Goal: Task Accomplishment & Management: Complete application form

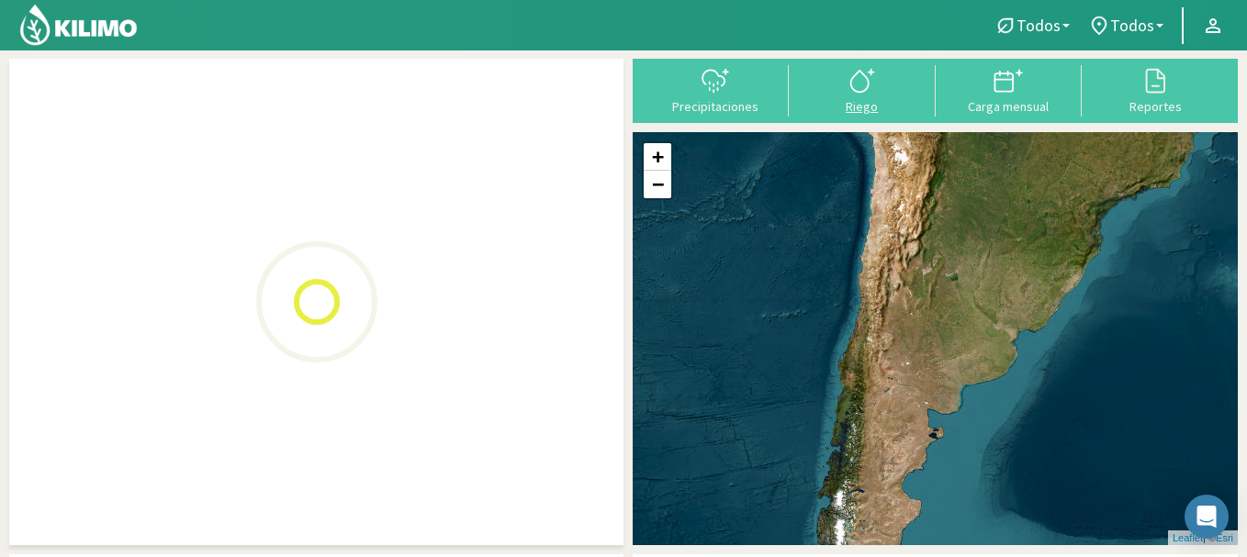
click at [860, 84] on icon at bounding box center [862, 80] width 29 height 29
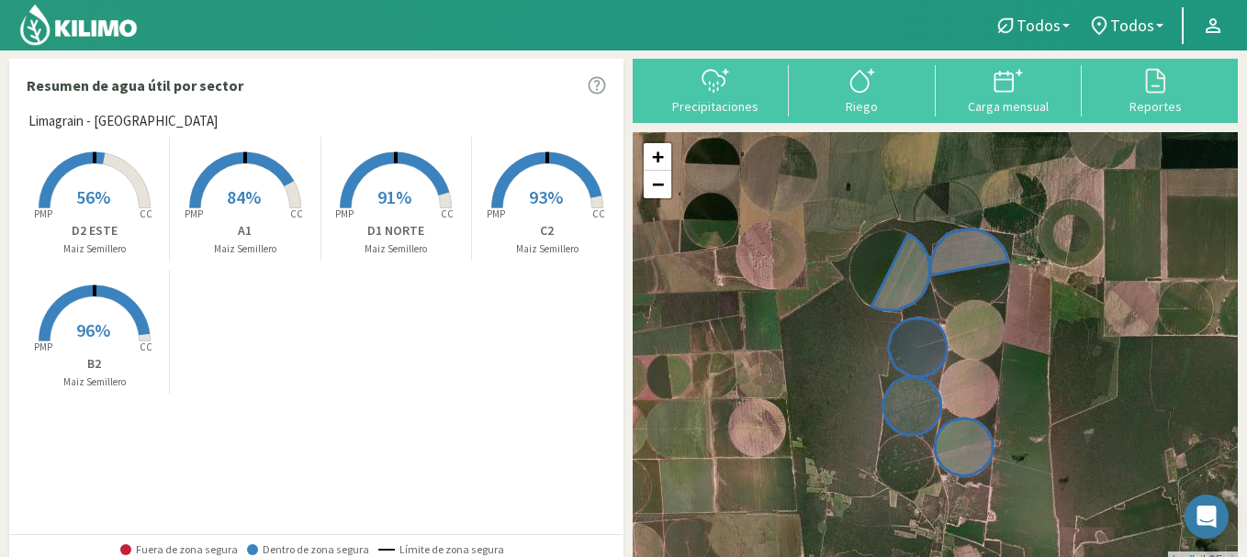
click at [121, 326] on rect at bounding box center [94, 343] width 147 height 147
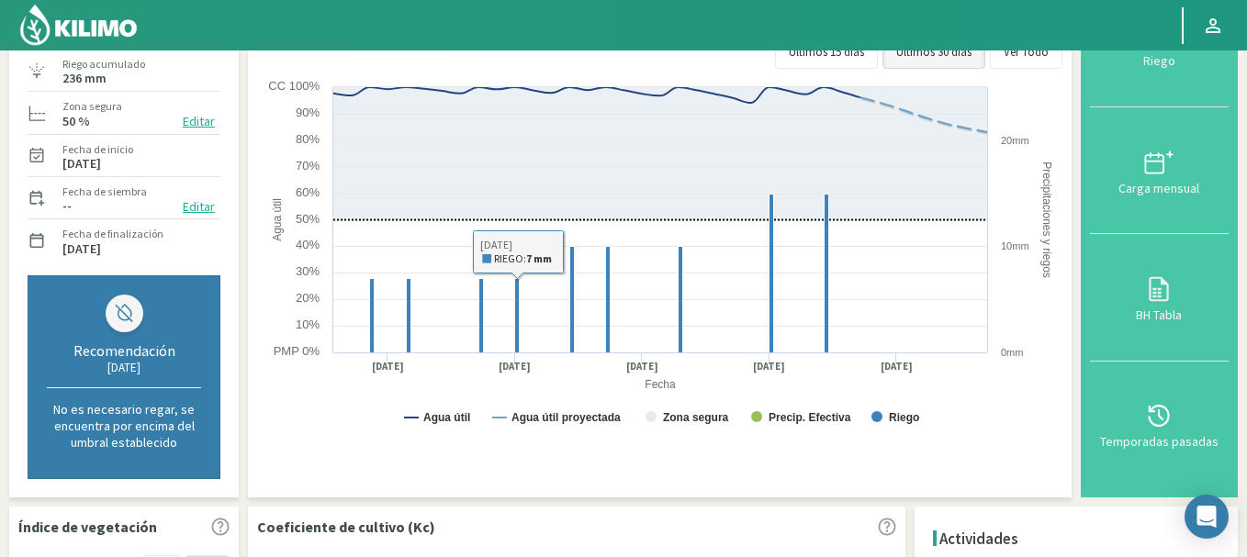
scroll to position [92, 0]
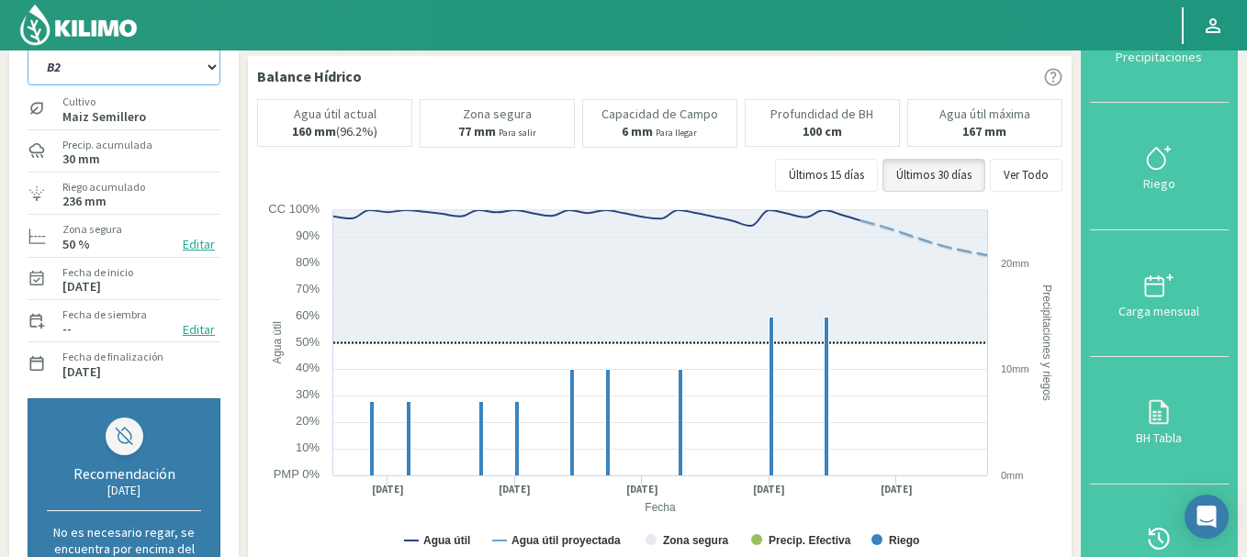
click at [208, 69] on select "A1 B2 C2 D1 NORTE D2 ESTE" at bounding box center [124, 67] width 193 height 37
click at [28, 49] on select "A1 B2 C2 D1 NORTE D2 ESTE" at bounding box center [124, 67] width 193 height 37
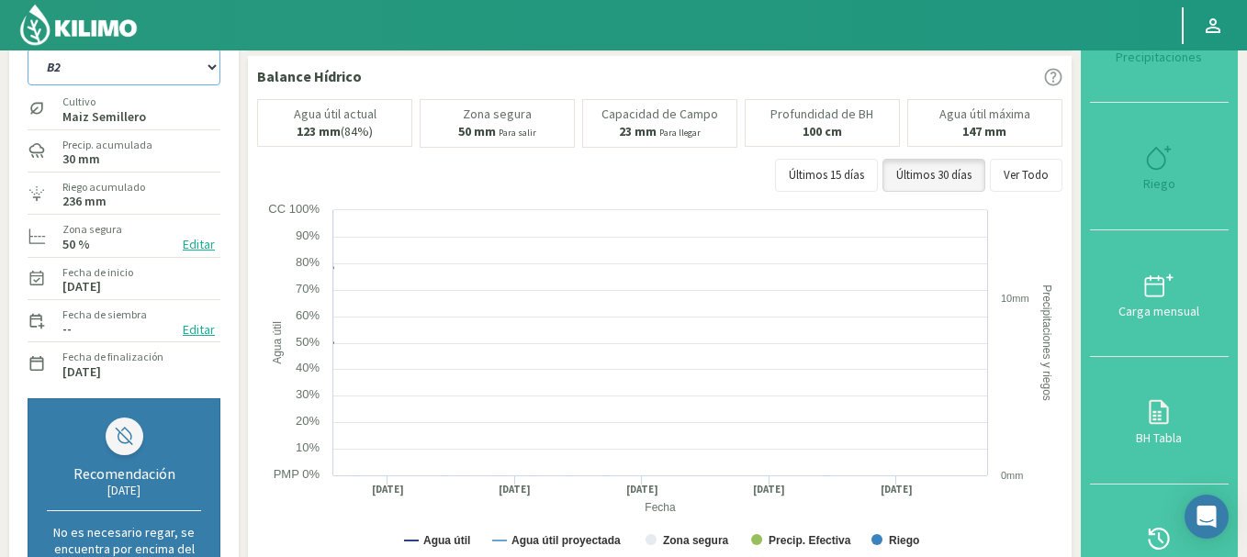
select select "5: Object"
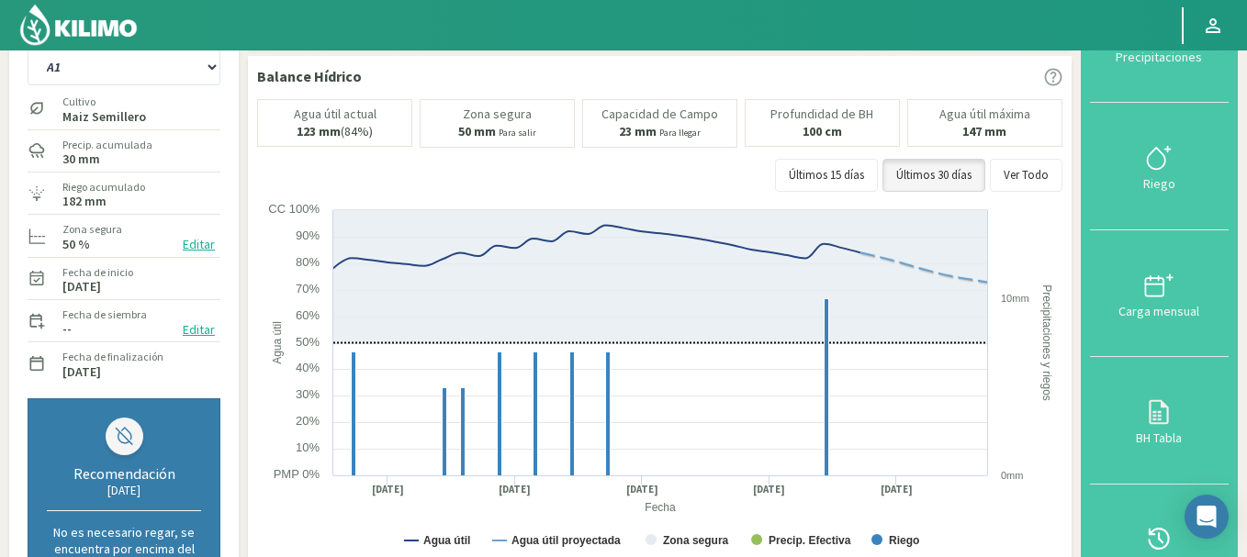
click at [1129, 173] on div at bounding box center [1159, 157] width 128 height 29
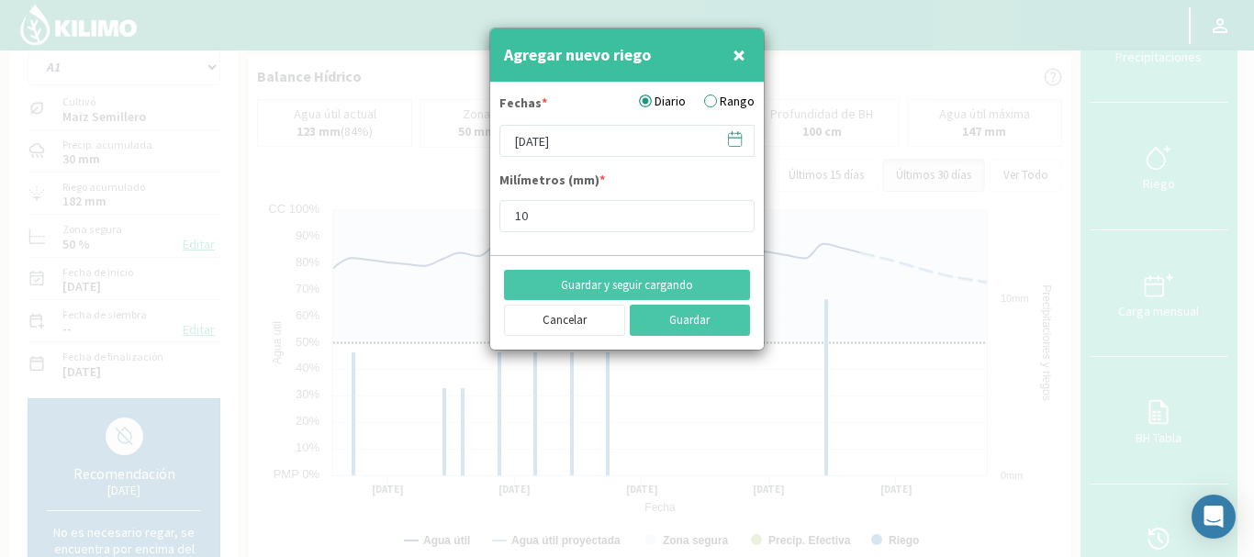
click at [732, 145] on icon at bounding box center [734, 138] width 17 height 17
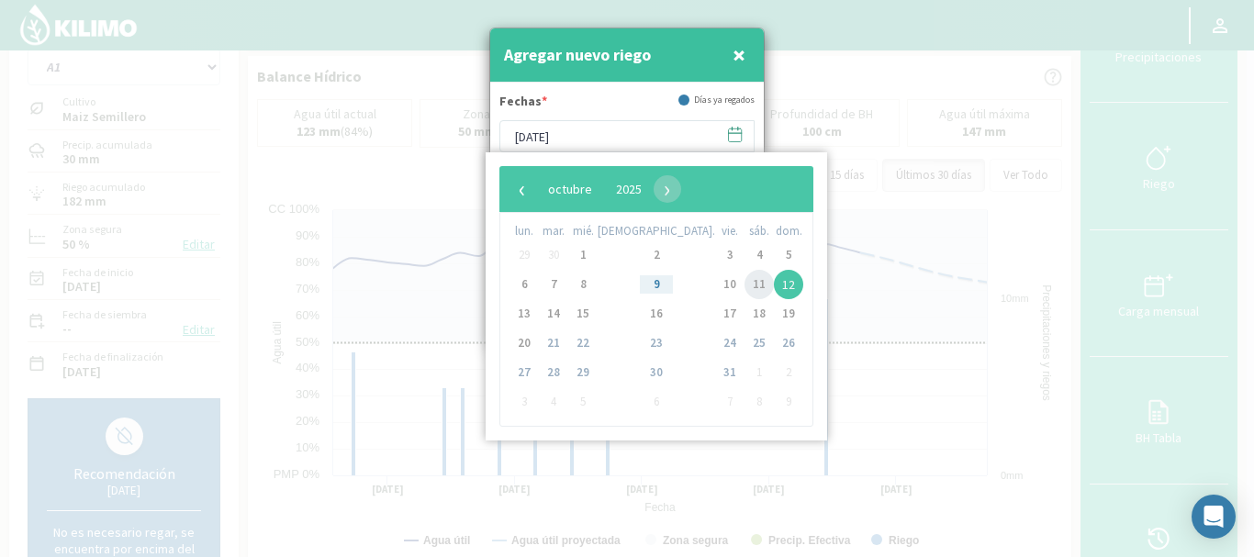
click at [745, 284] on span "11" at bounding box center [759, 284] width 29 height 29
type input "[DATE]"
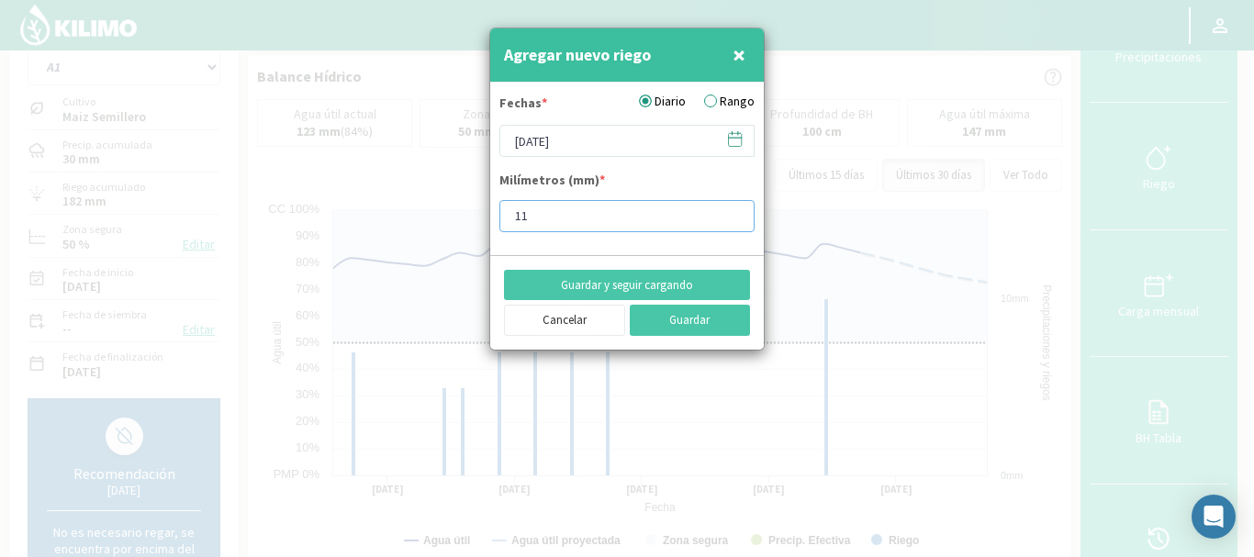
click at [731, 211] on input "11" at bounding box center [627, 216] width 255 height 32
click at [731, 211] on input "12" at bounding box center [627, 216] width 255 height 32
click at [731, 211] on input "13" at bounding box center [627, 216] width 255 height 32
click at [731, 211] on input "14" at bounding box center [627, 216] width 255 height 32
type input "15"
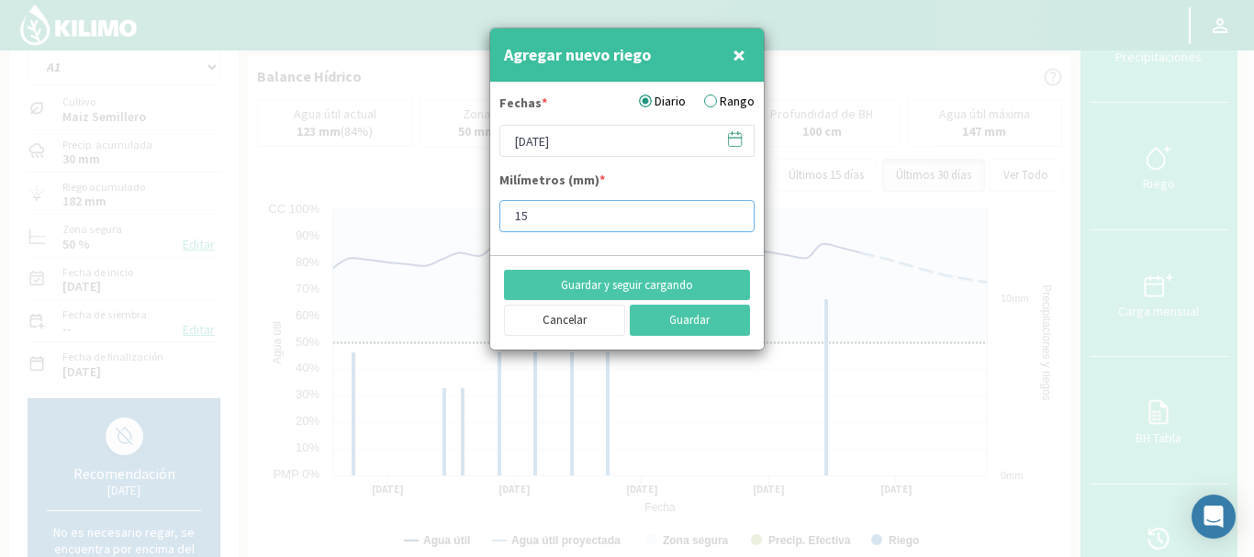
click at [731, 211] on input "15" at bounding box center [627, 216] width 255 height 32
click at [699, 316] on button "Guardar" at bounding box center [690, 320] width 121 height 31
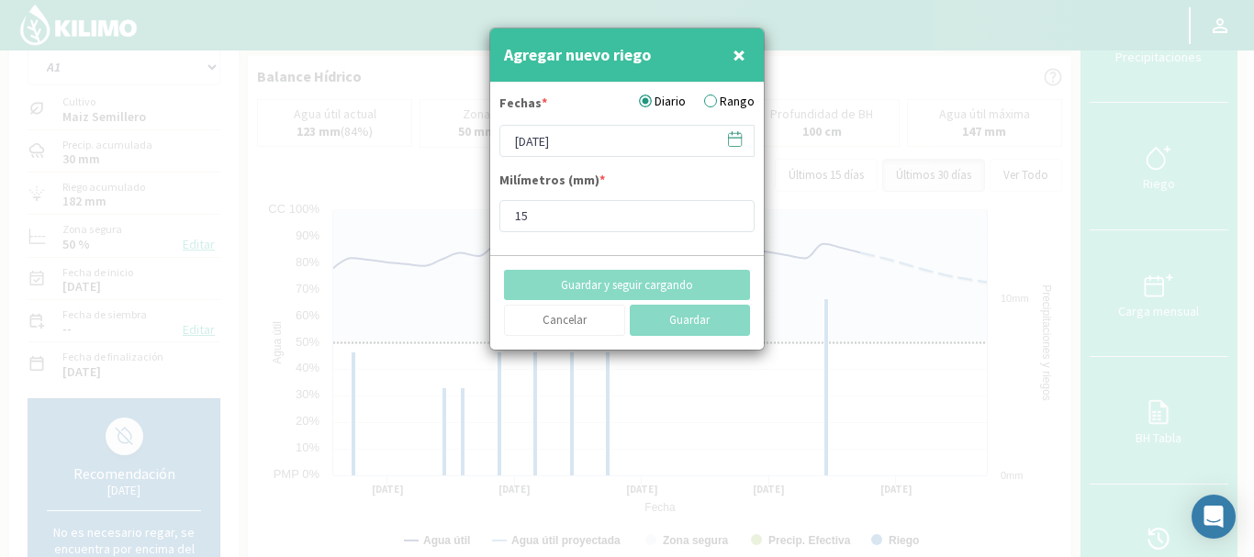
type input "[DATE]"
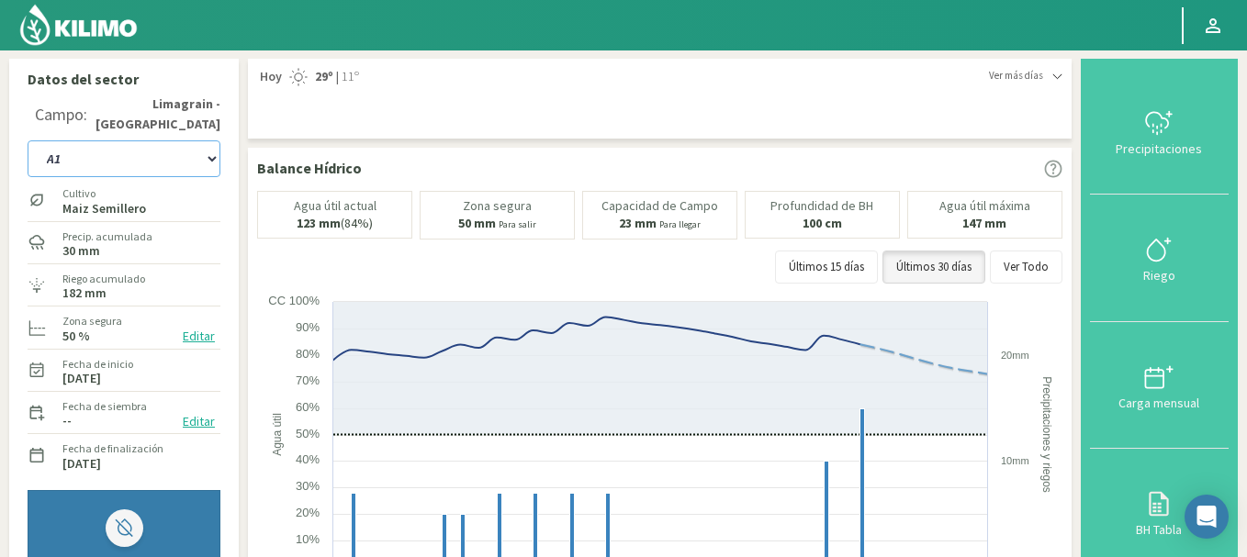
click at [209, 163] on select "A1 B2 C2 D1 NORTE D2 ESTE" at bounding box center [124, 158] width 193 height 37
click at [28, 140] on select "A1 B2 C2 D1 NORTE D2 ESTE" at bounding box center [124, 158] width 193 height 37
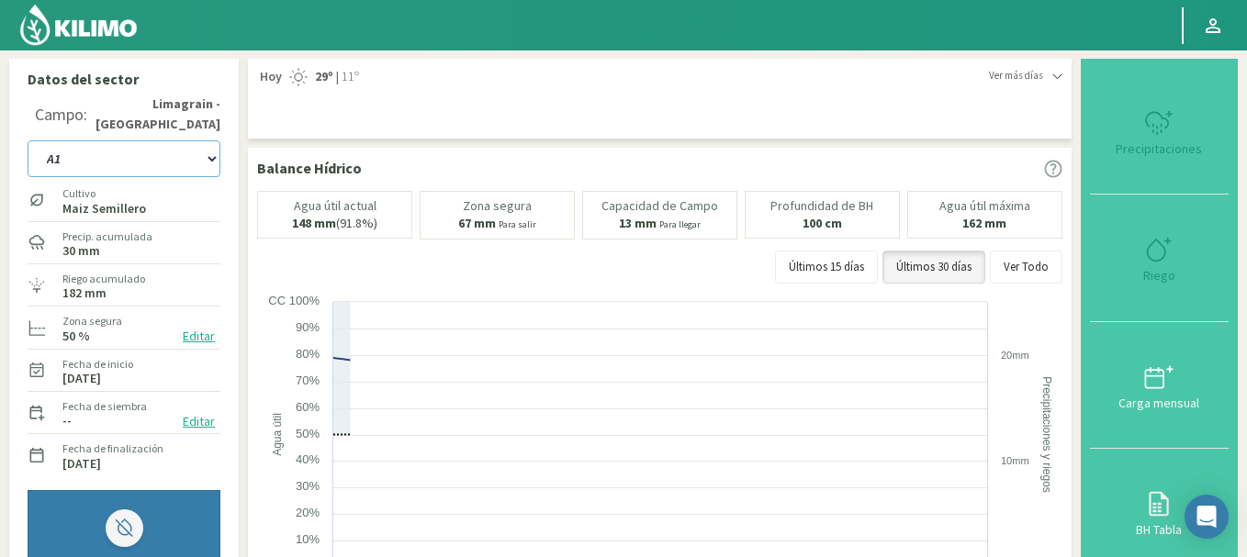
select select "13: Object"
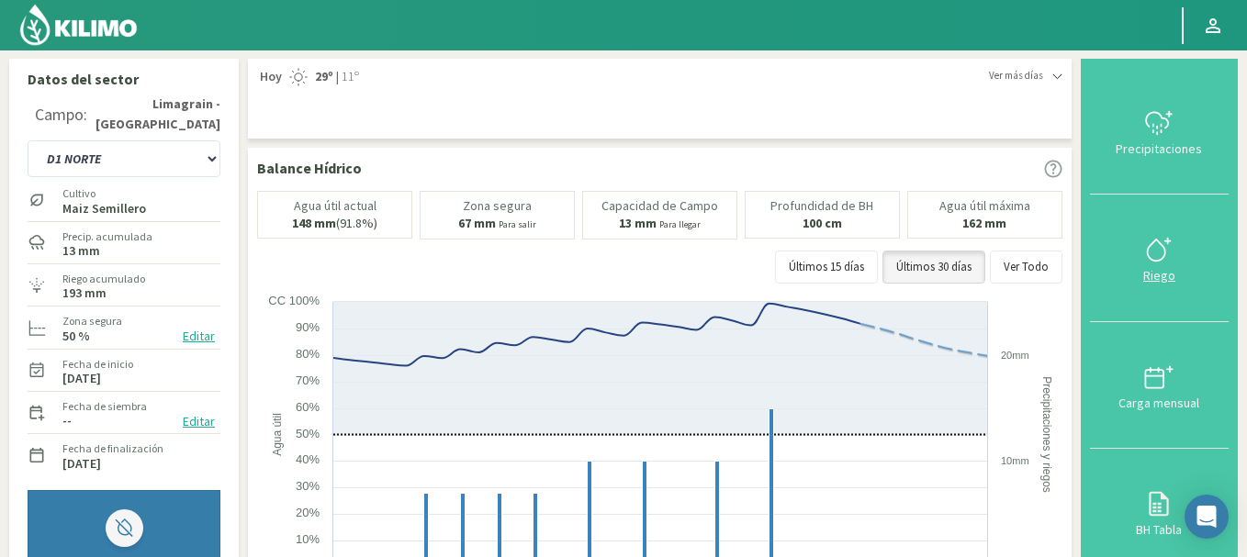
click at [1138, 266] on button "Riego" at bounding box center [1159, 258] width 139 height 127
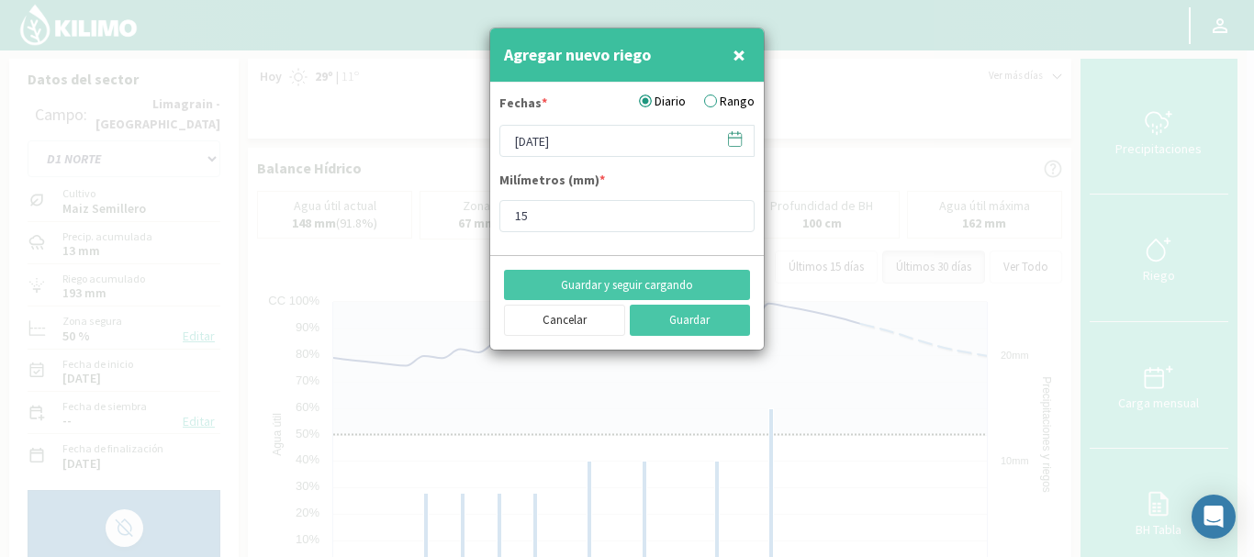
click at [740, 144] on icon at bounding box center [734, 138] width 17 height 17
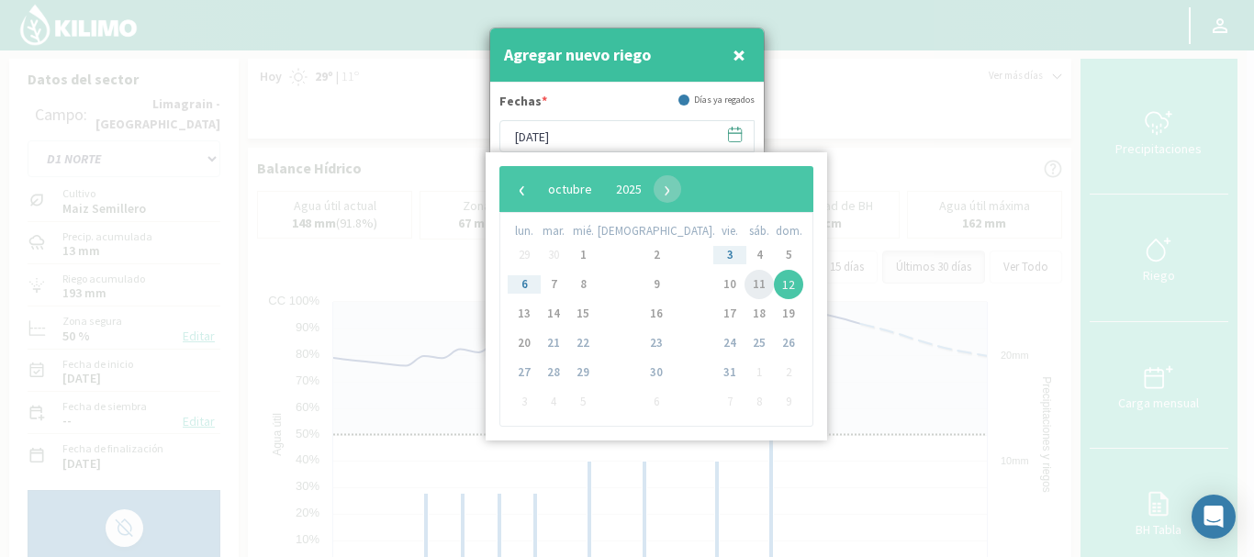
click at [745, 285] on span "11" at bounding box center [759, 284] width 29 height 29
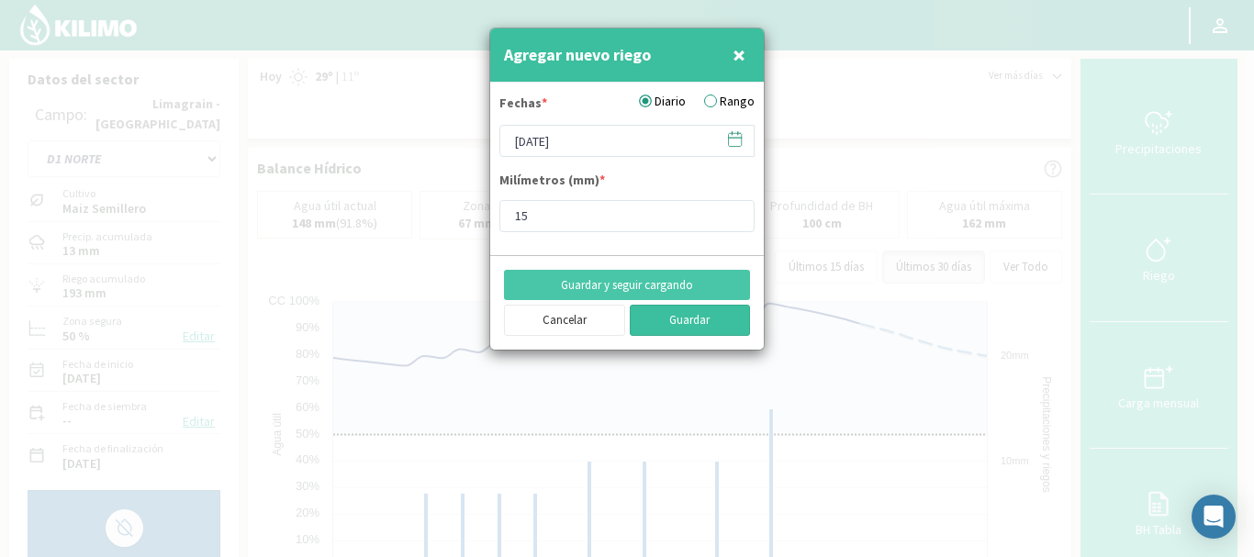
click at [690, 320] on button "Guardar" at bounding box center [690, 320] width 121 height 31
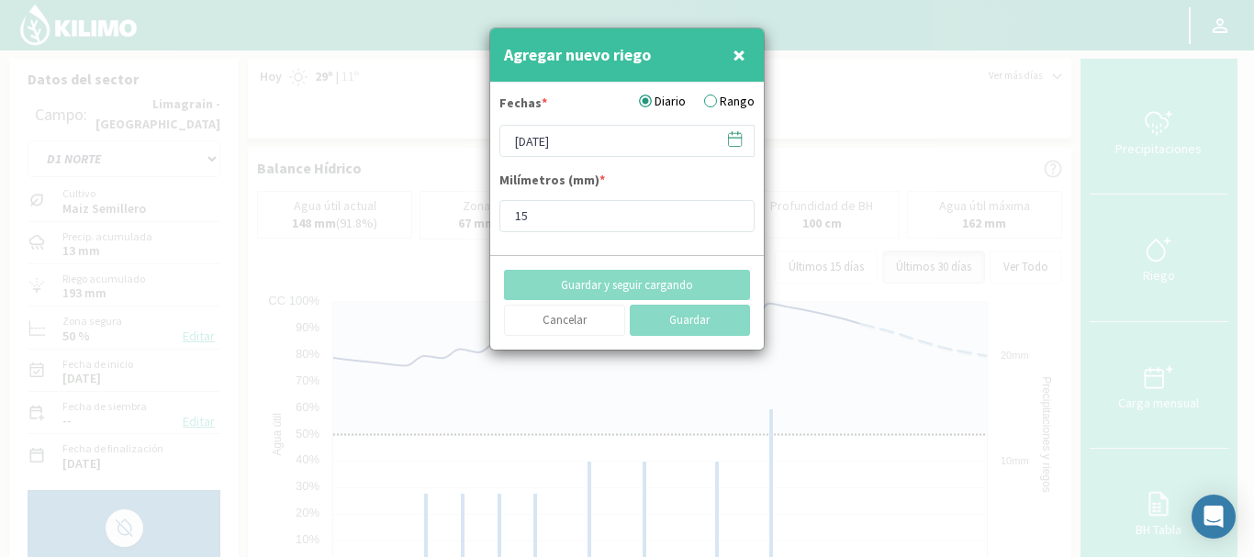
type input "[DATE]"
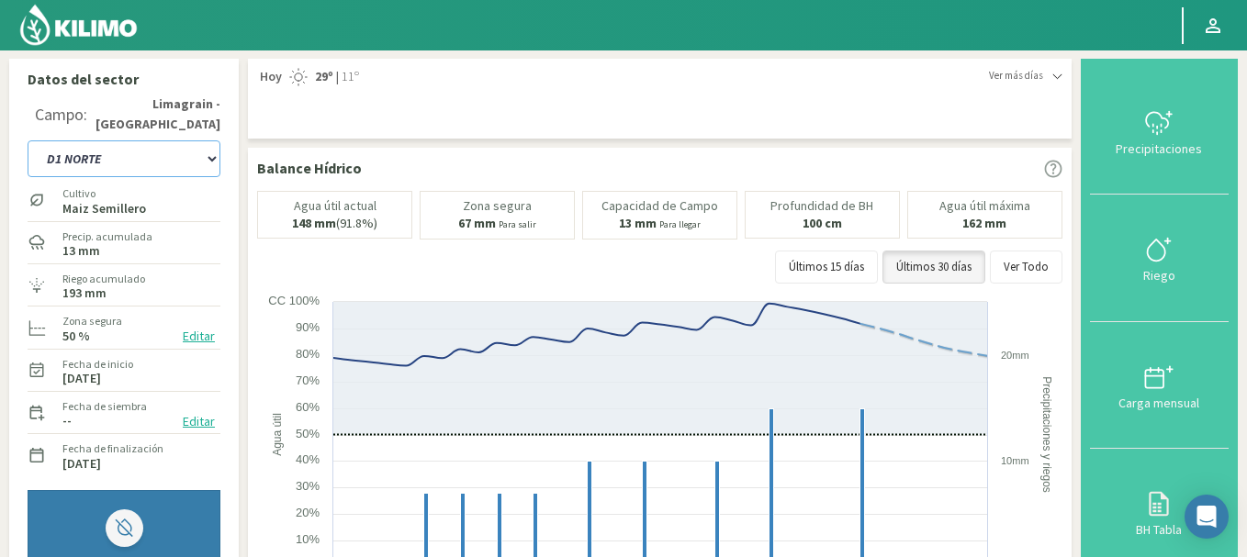
click at [210, 160] on select "A1 B2 C2 D1 NORTE D2 ESTE" at bounding box center [124, 158] width 193 height 37
click at [28, 140] on select "A1 B2 C2 D1 NORTE D2 ESTE" at bounding box center [124, 158] width 193 height 37
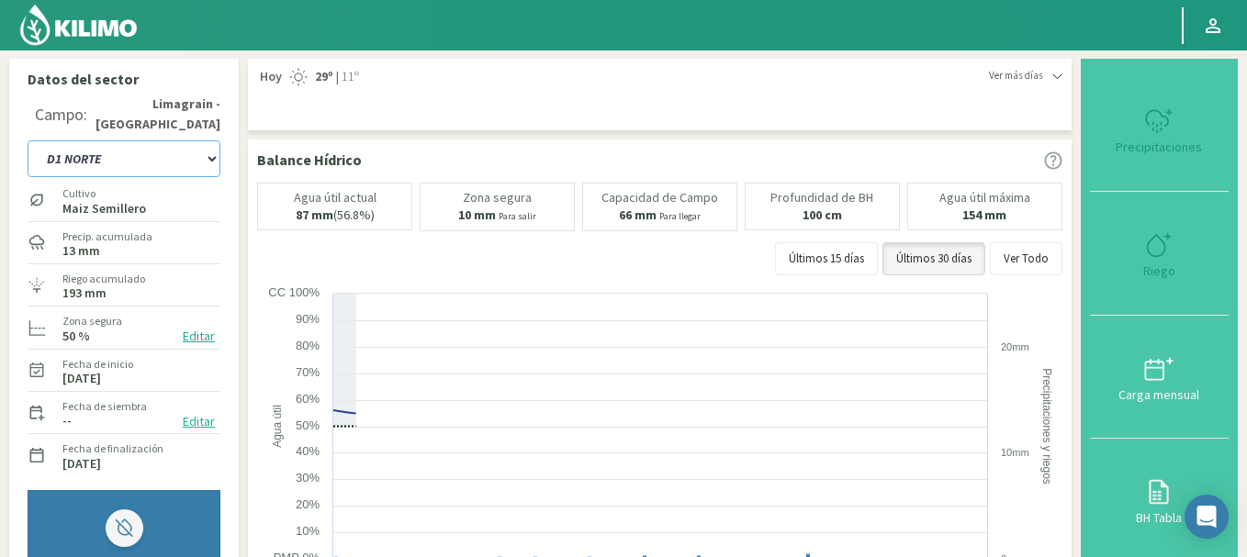
select select "19: Object"
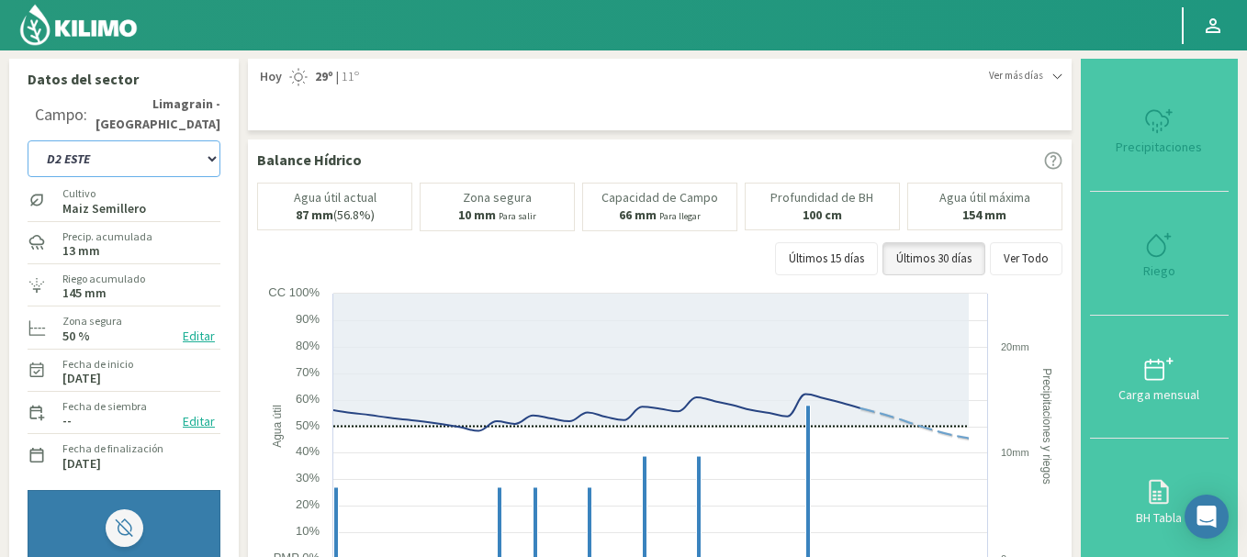
type input "15"
click at [1173, 247] on icon at bounding box center [1158, 244] width 29 height 29
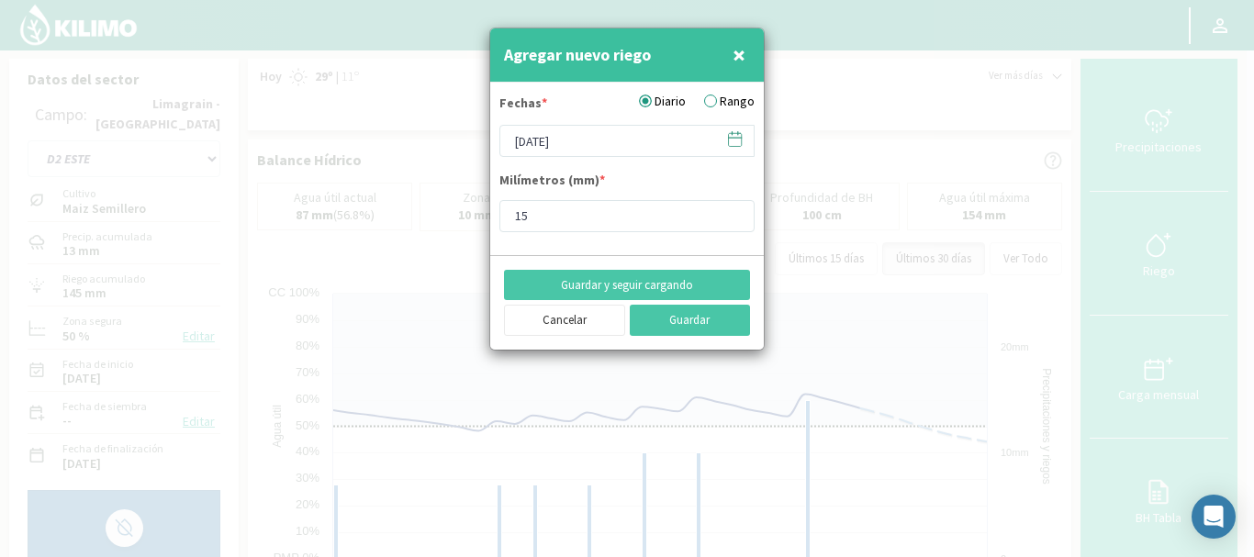
click at [737, 143] on icon at bounding box center [734, 138] width 17 height 17
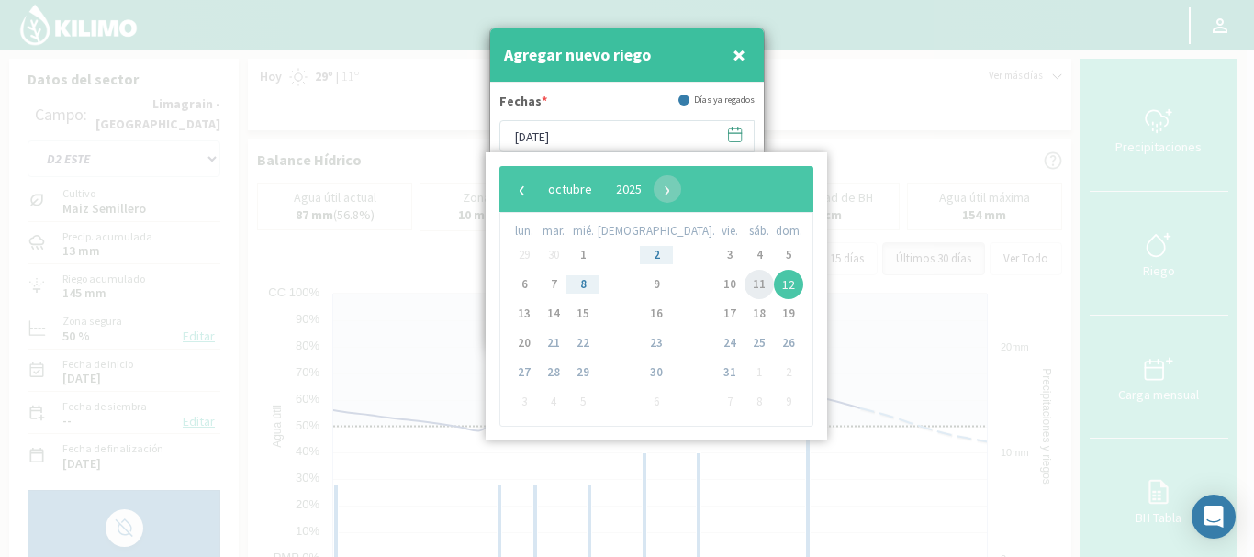
click at [745, 285] on span "11" at bounding box center [759, 284] width 29 height 29
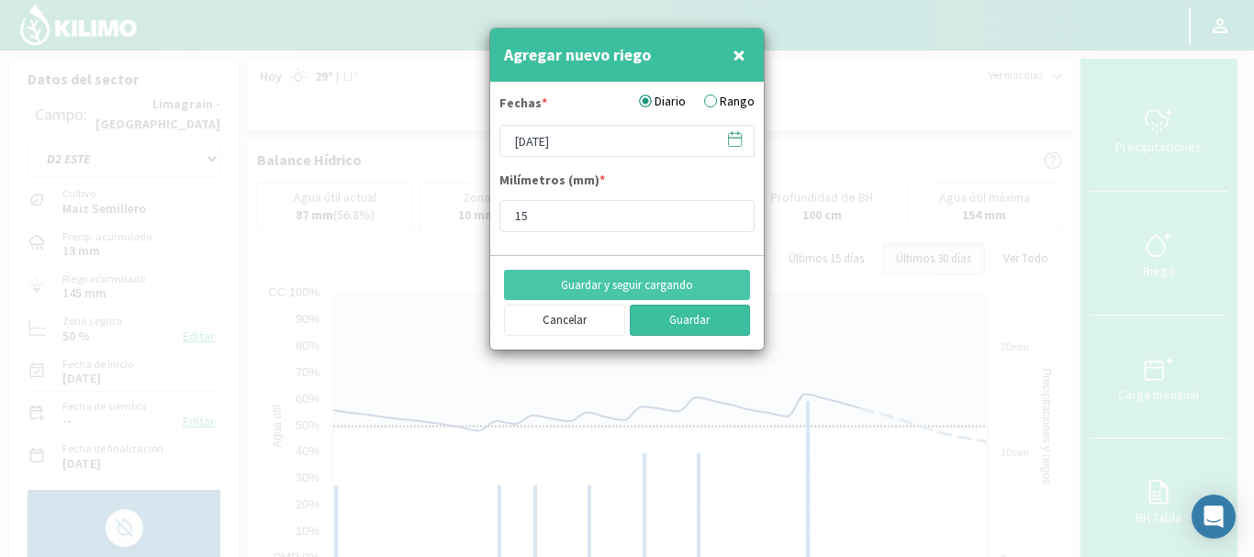
click at [681, 320] on button "Guardar" at bounding box center [690, 320] width 121 height 31
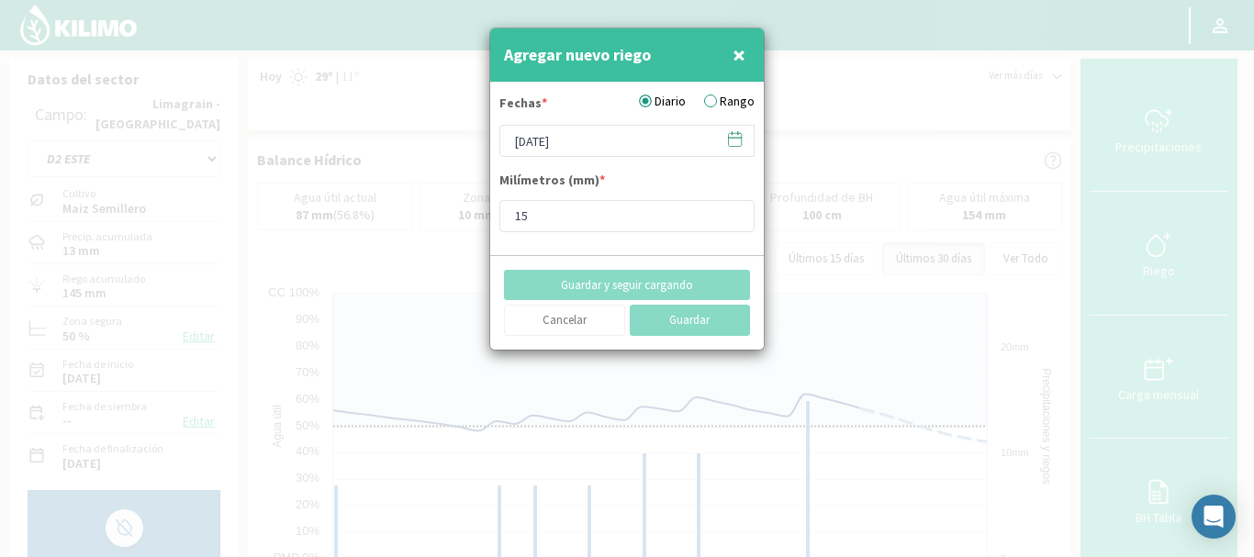
type input "[DATE]"
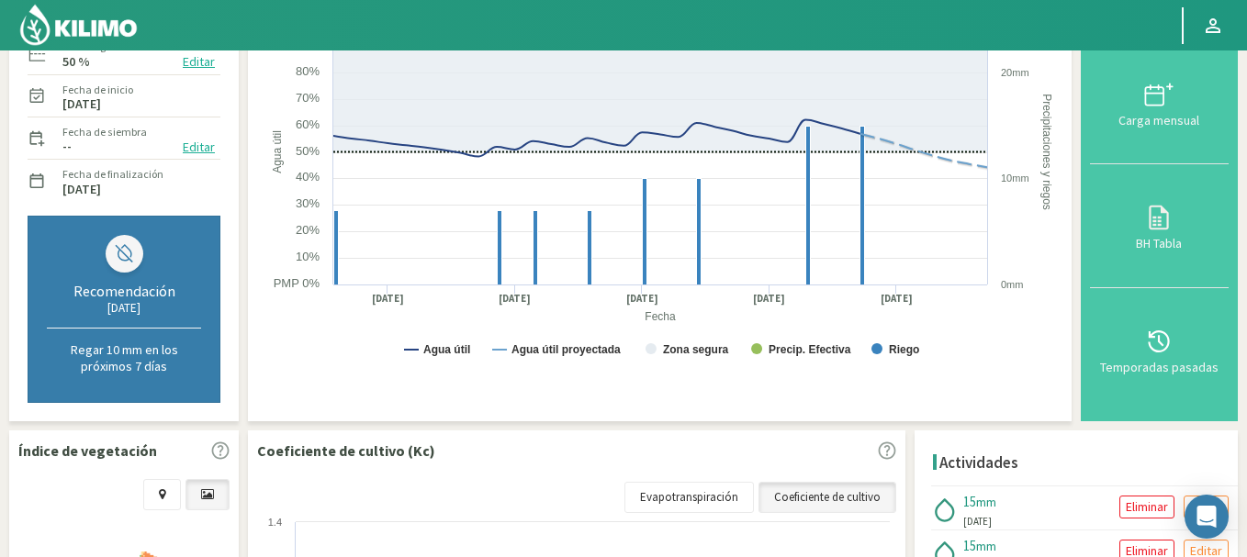
scroll to position [275, 0]
click at [938, 288] on rect at bounding box center [662, 192] width 810 height 367
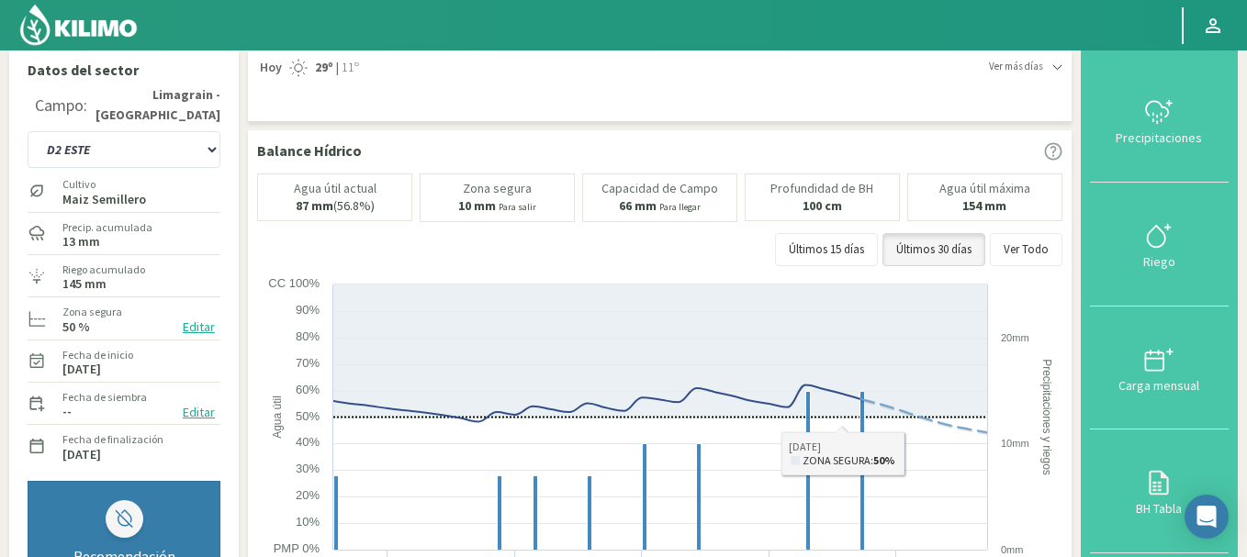
scroll to position [0, 0]
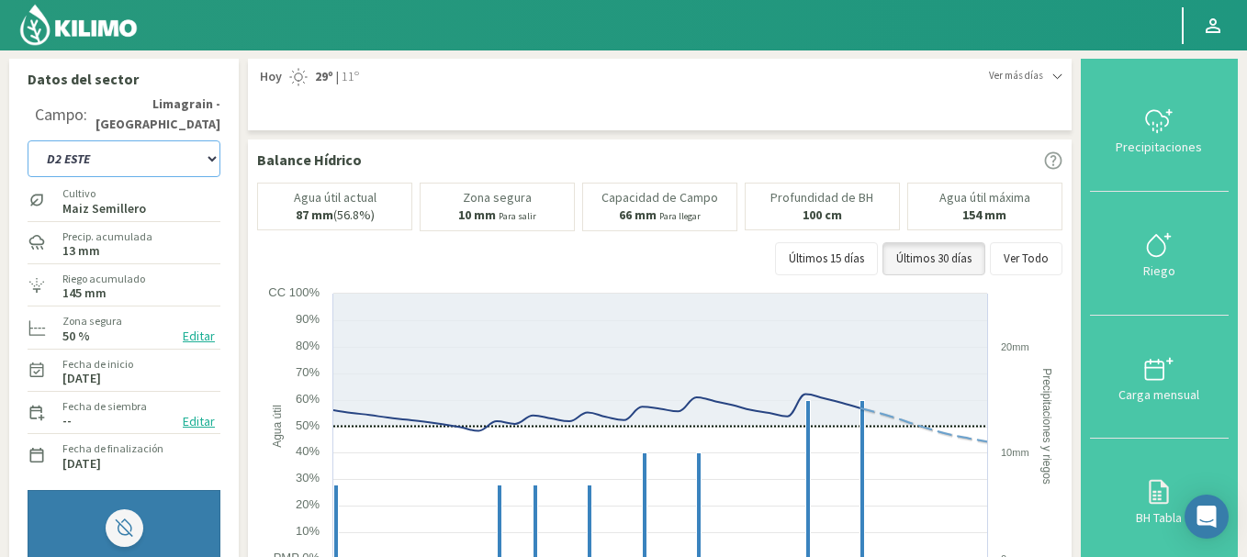
click at [213, 156] on select "A1 B2 C2 D1 NORTE D2 ESTE" at bounding box center [124, 158] width 193 height 37
click at [28, 140] on select "A1 B2 C2 D1 NORTE D2 ESTE" at bounding box center [124, 158] width 193 height 37
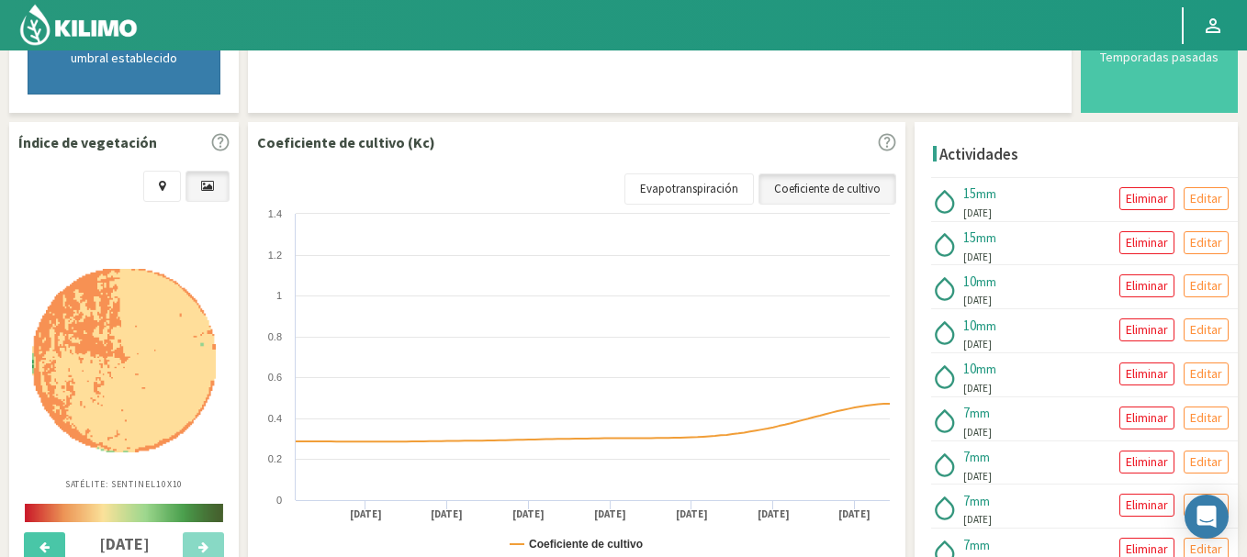
scroll to position [643, 0]
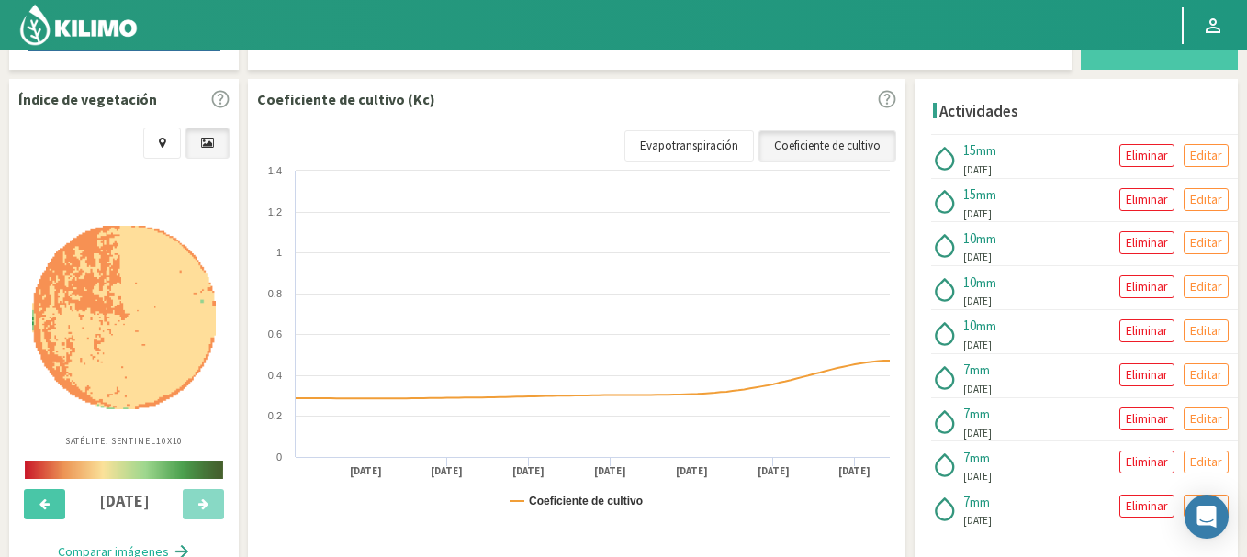
click at [149, 309] on img at bounding box center [124, 318] width 184 height 184
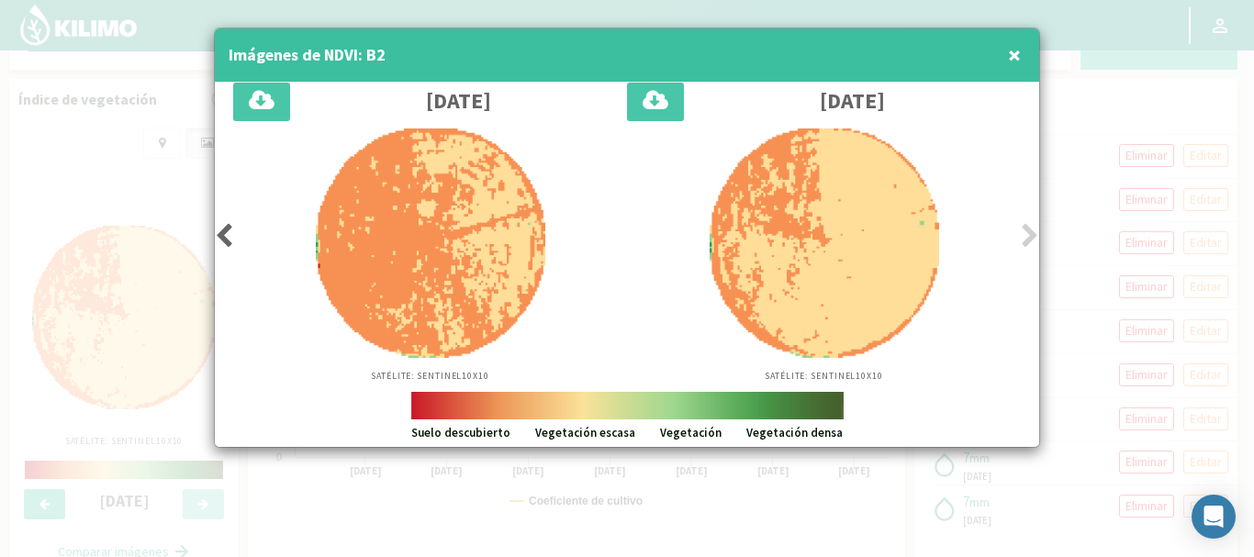
click at [1025, 229] on icon at bounding box center [1030, 236] width 18 height 26
click at [1010, 57] on span "×" at bounding box center [1014, 54] width 13 height 30
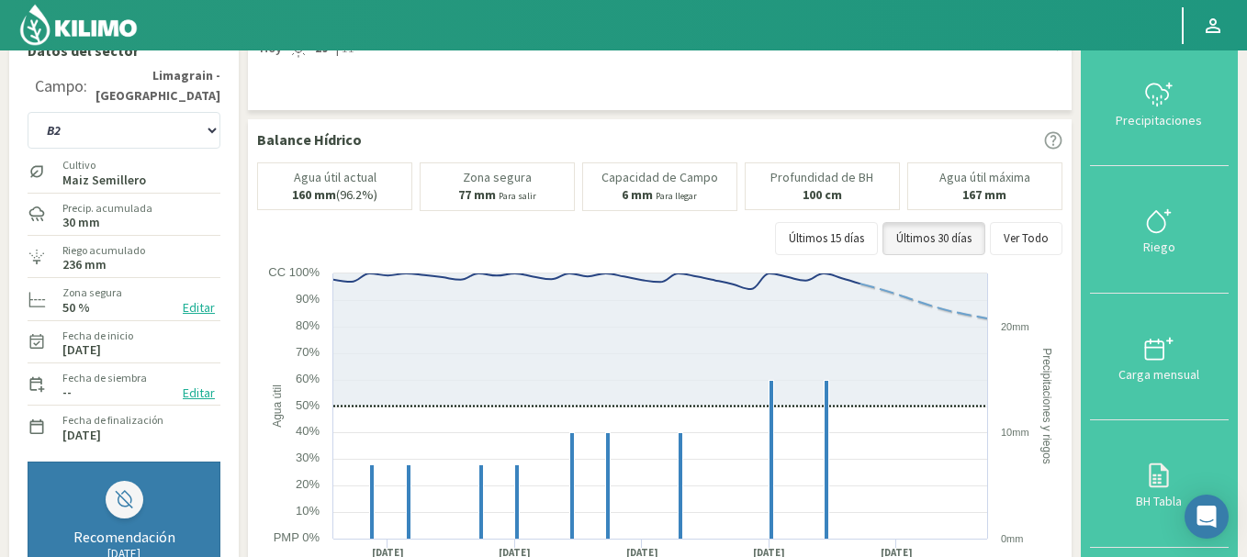
scroll to position [0, 0]
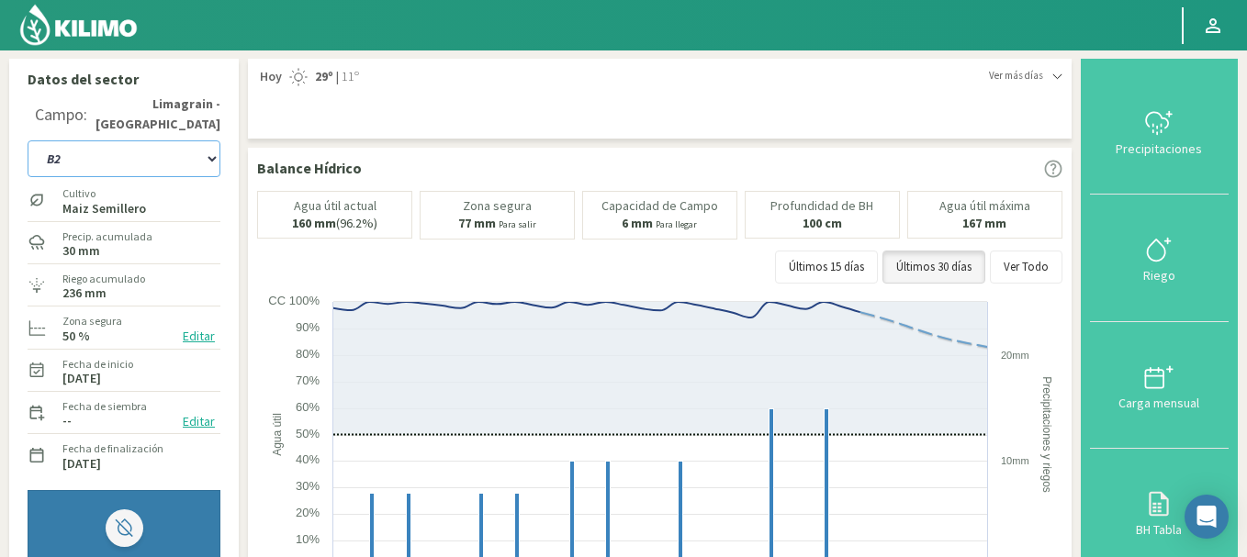
click at [213, 158] on select "A1 B2 C2 D1 NORTE D2 ESTE" at bounding box center [124, 158] width 193 height 37
click at [28, 140] on select "A1 B2 C2 D1 NORTE D2 ESTE" at bounding box center [124, 158] width 193 height 37
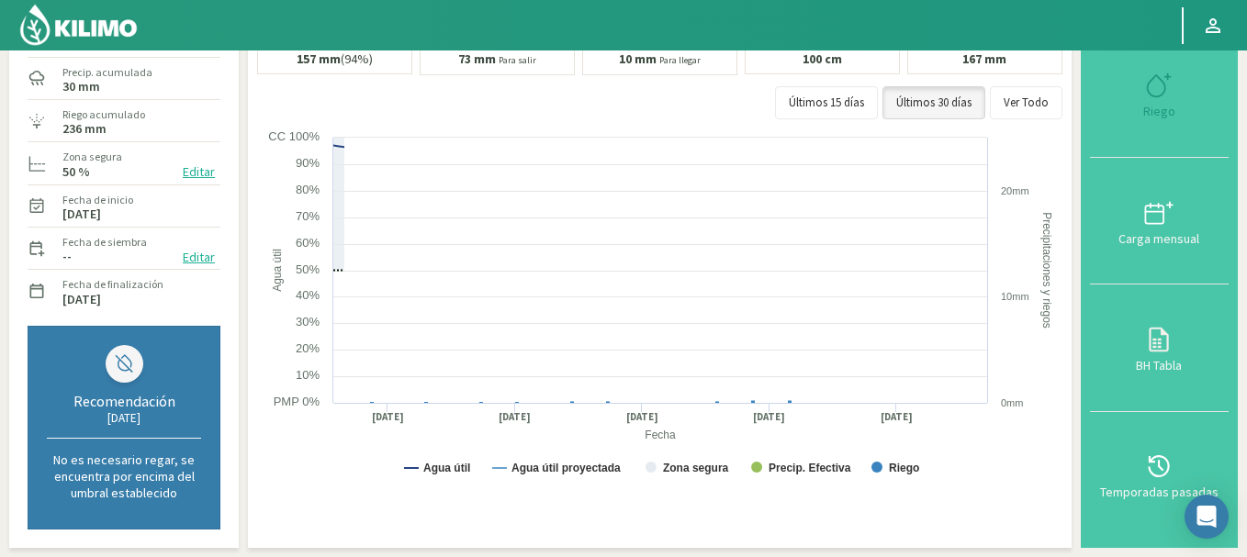
select select "27: Object"
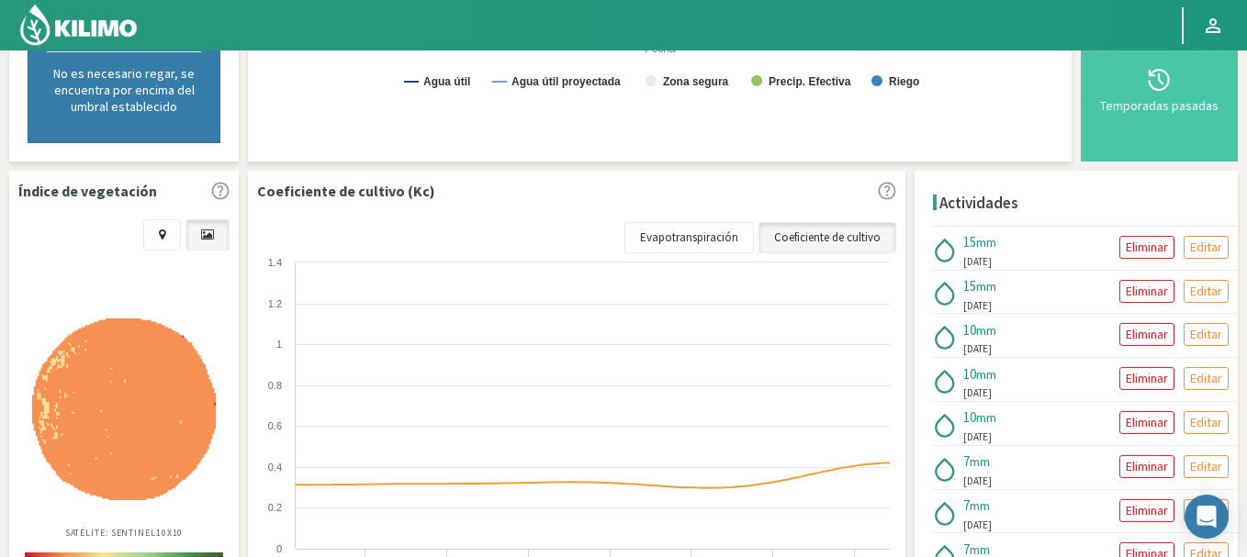
scroll to position [643, 0]
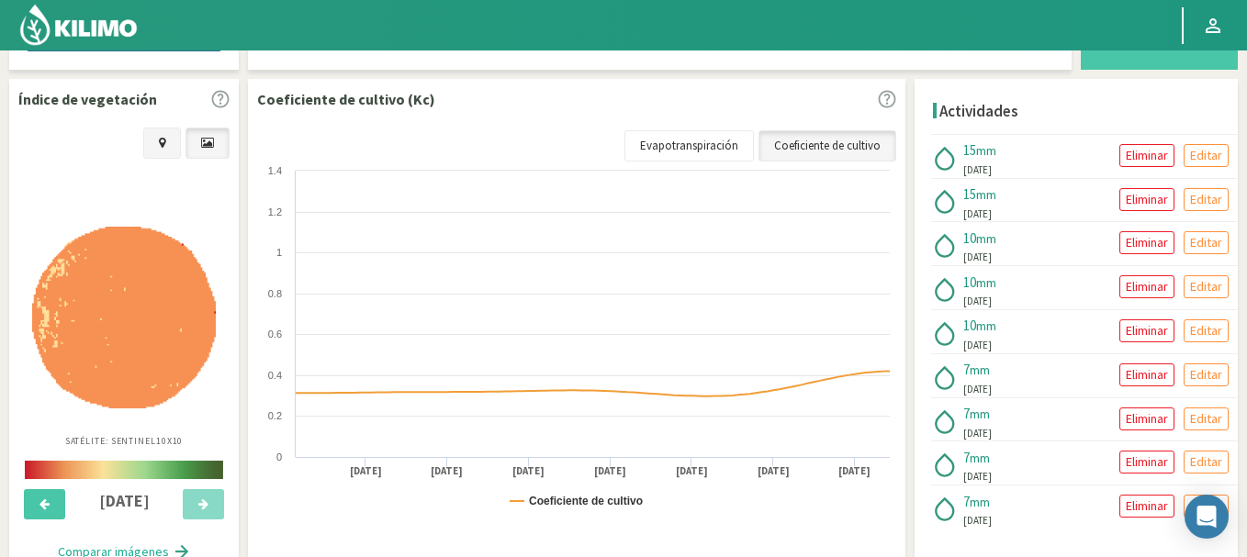
click at [156, 147] on link at bounding box center [162, 143] width 38 height 31
